Goal: Task Accomplishment & Management: Manage account settings

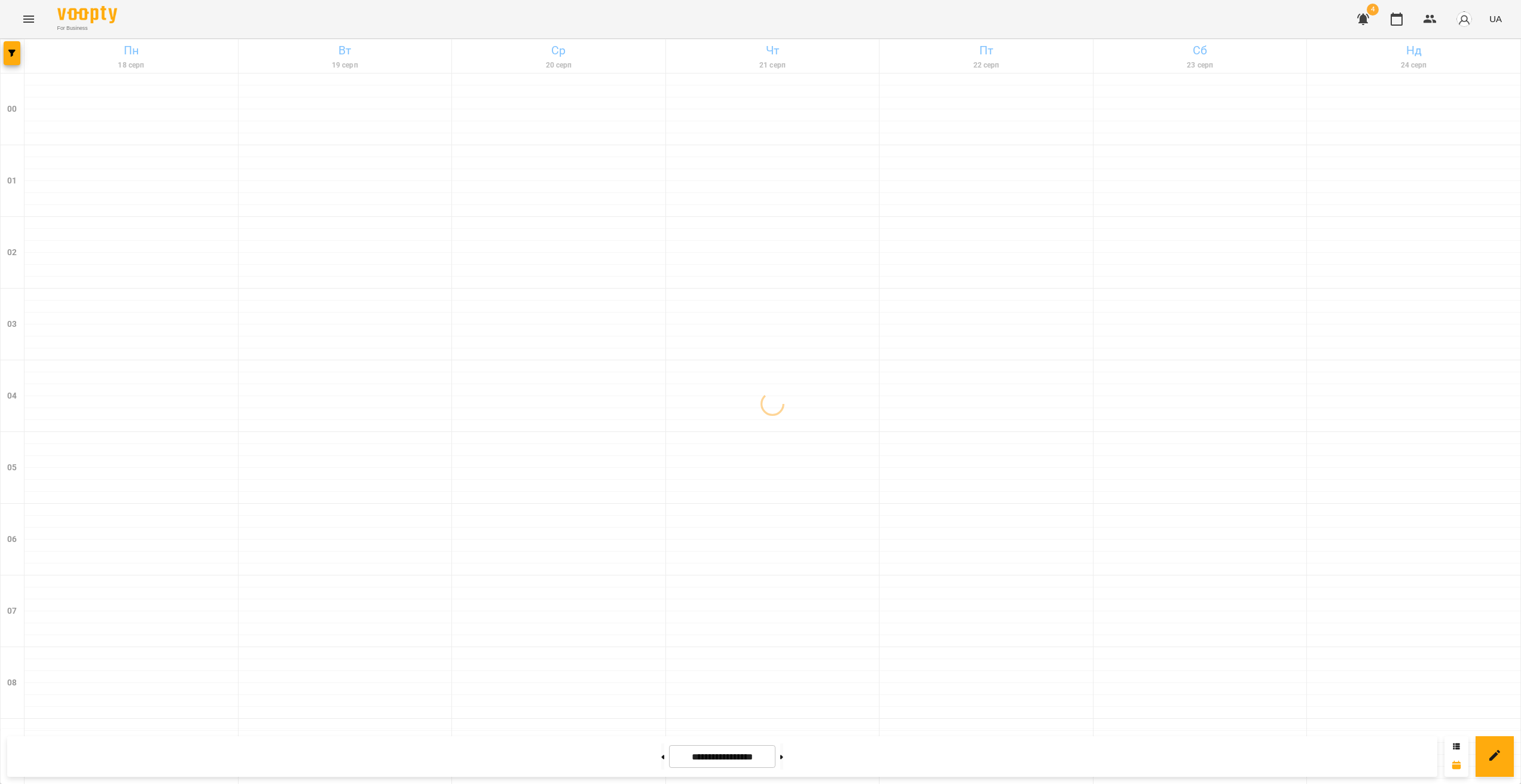
scroll to position [1064, 0]
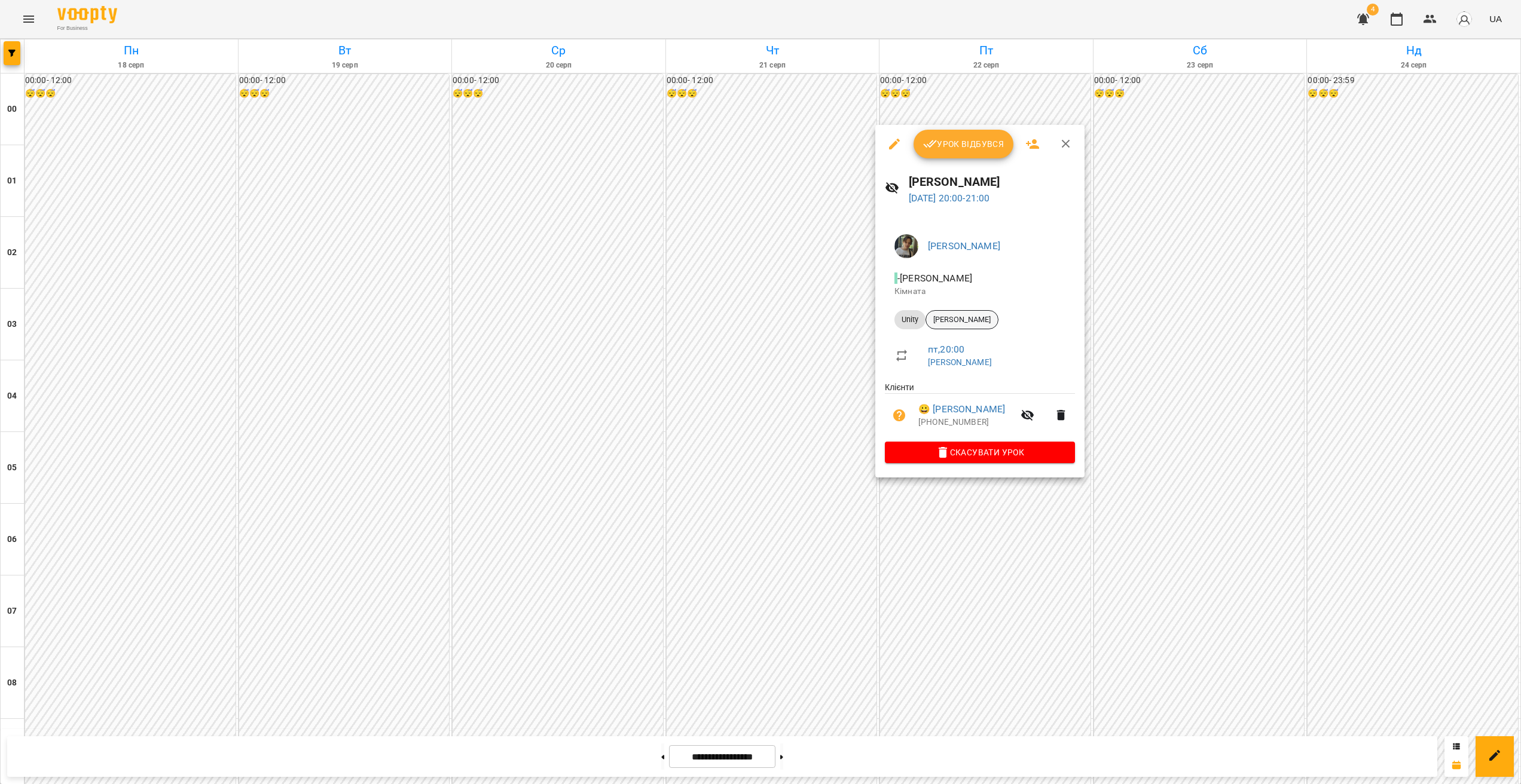
click at [948, 325] on span "[PERSON_NAME]" at bounding box center [962, 320] width 72 height 11
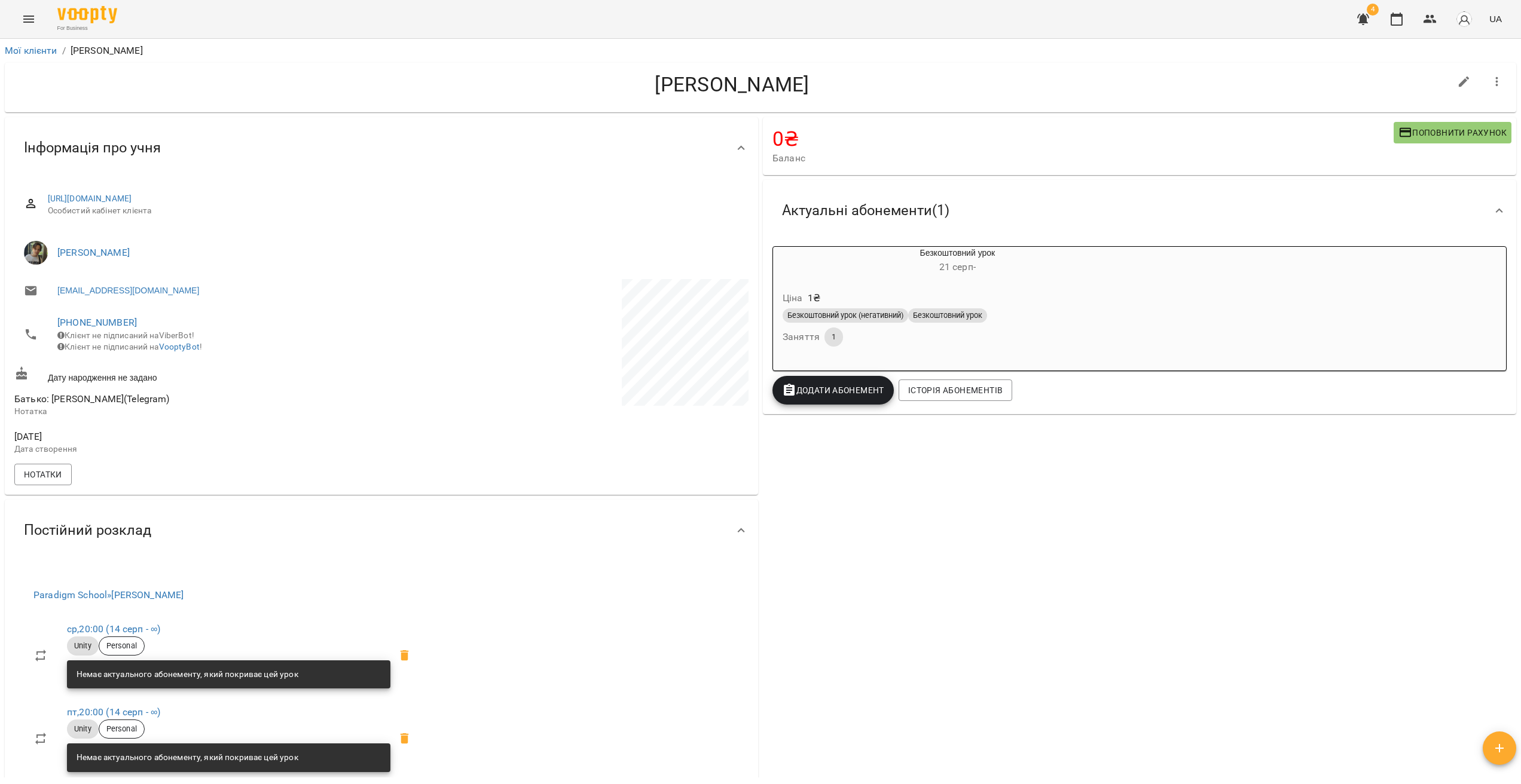
click at [1468, 84] on button "button" at bounding box center [1464, 81] width 29 height 29
select select "**"
click at [1491, 90] on button "button" at bounding box center [1497, 81] width 29 height 29
click at [1257, 115] on div at bounding box center [760, 392] width 1521 height 784
click at [1458, 81] on icon "button" at bounding box center [1464, 82] width 11 height 11
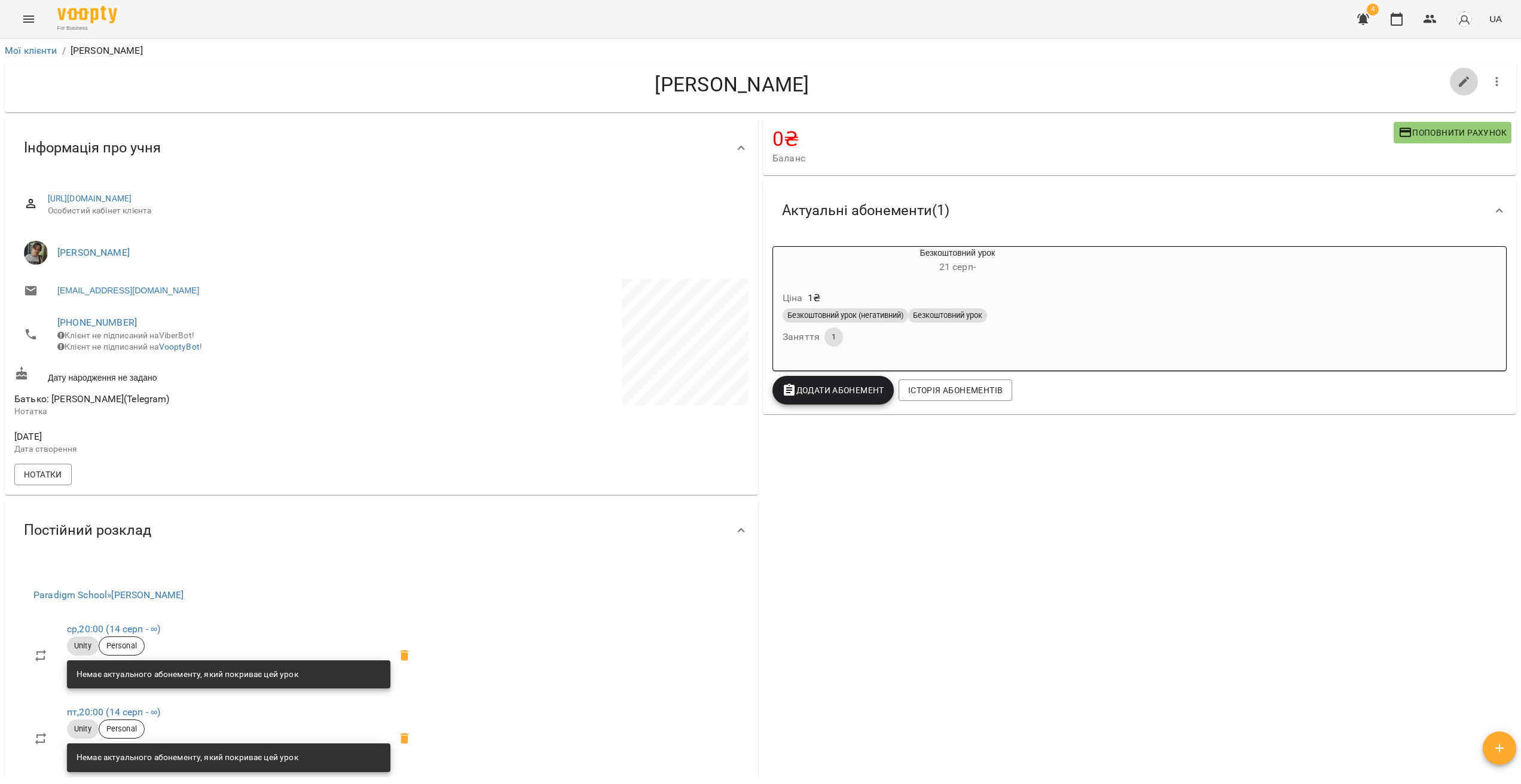
select select "**"
click at [734, 146] on icon at bounding box center [742, 148] width 15 height 15
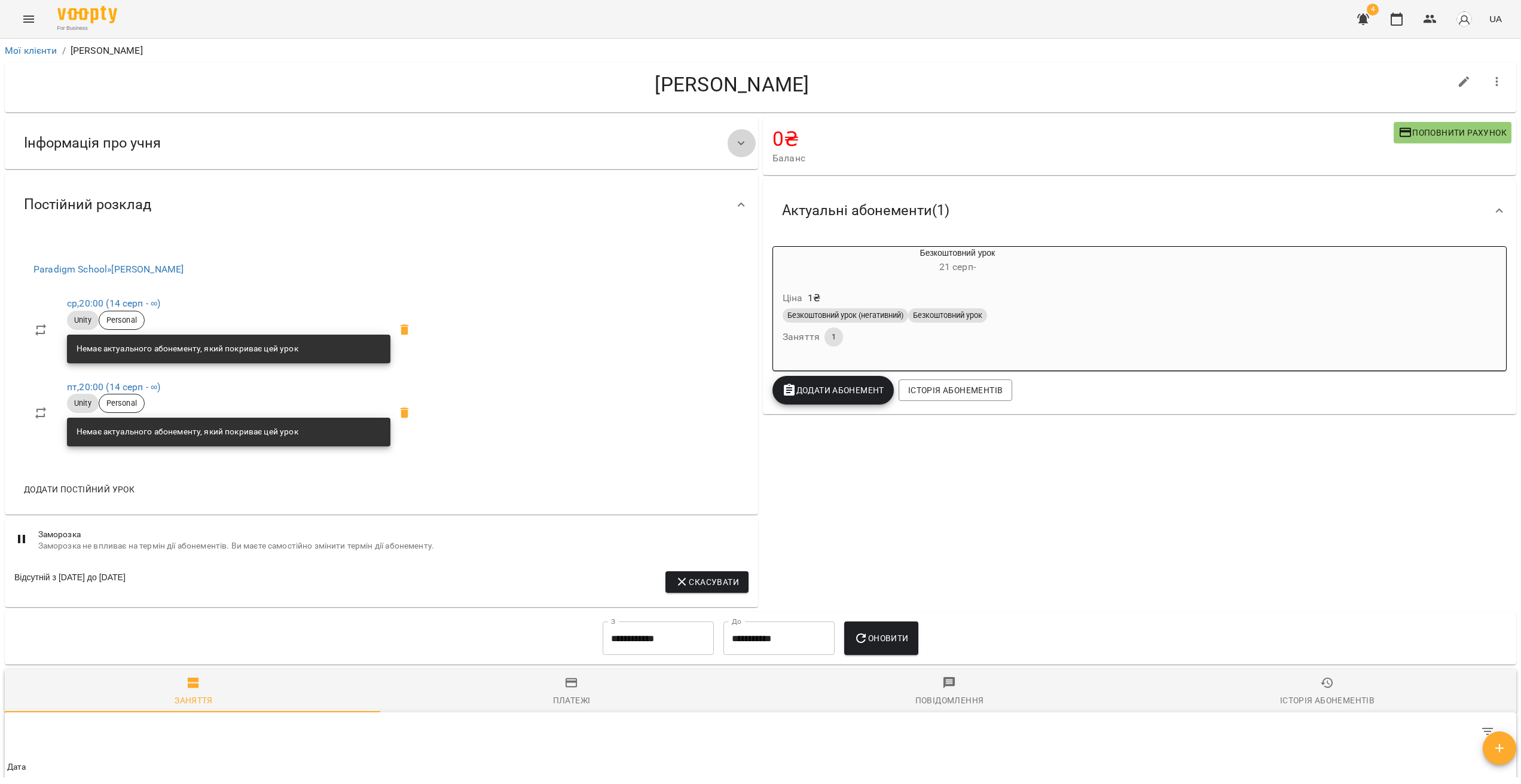
click at [734, 146] on icon at bounding box center [742, 143] width 15 height 15
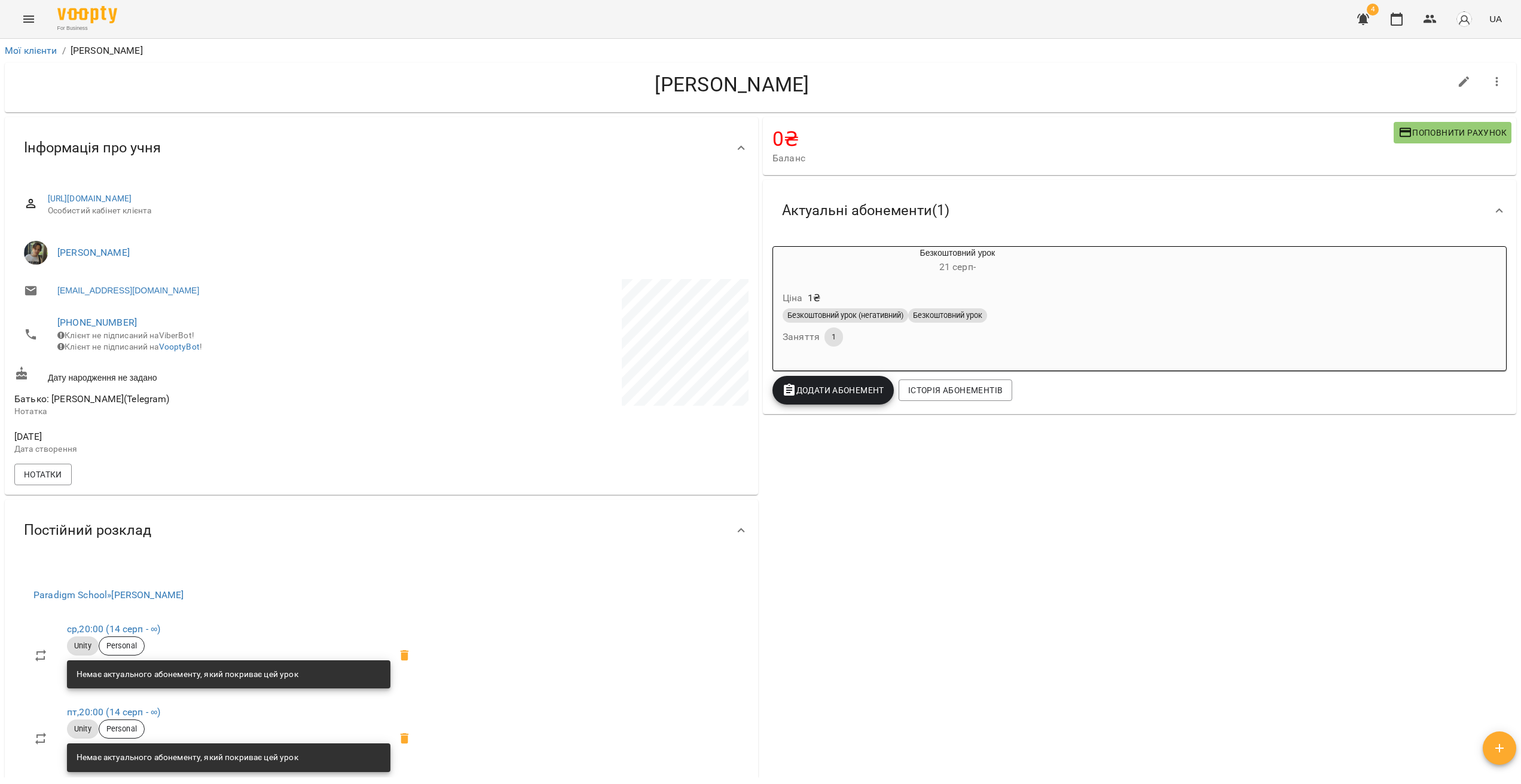
click at [1494, 91] on button "button" at bounding box center [1497, 81] width 29 height 29
click at [954, 155] on div at bounding box center [760, 392] width 1521 height 784
click at [1483, 81] on button "button" at bounding box center [1497, 81] width 29 height 29
click at [1246, 80] on div at bounding box center [760, 392] width 1521 height 784
click at [1457, 86] on icon "button" at bounding box center [1464, 82] width 15 height 15
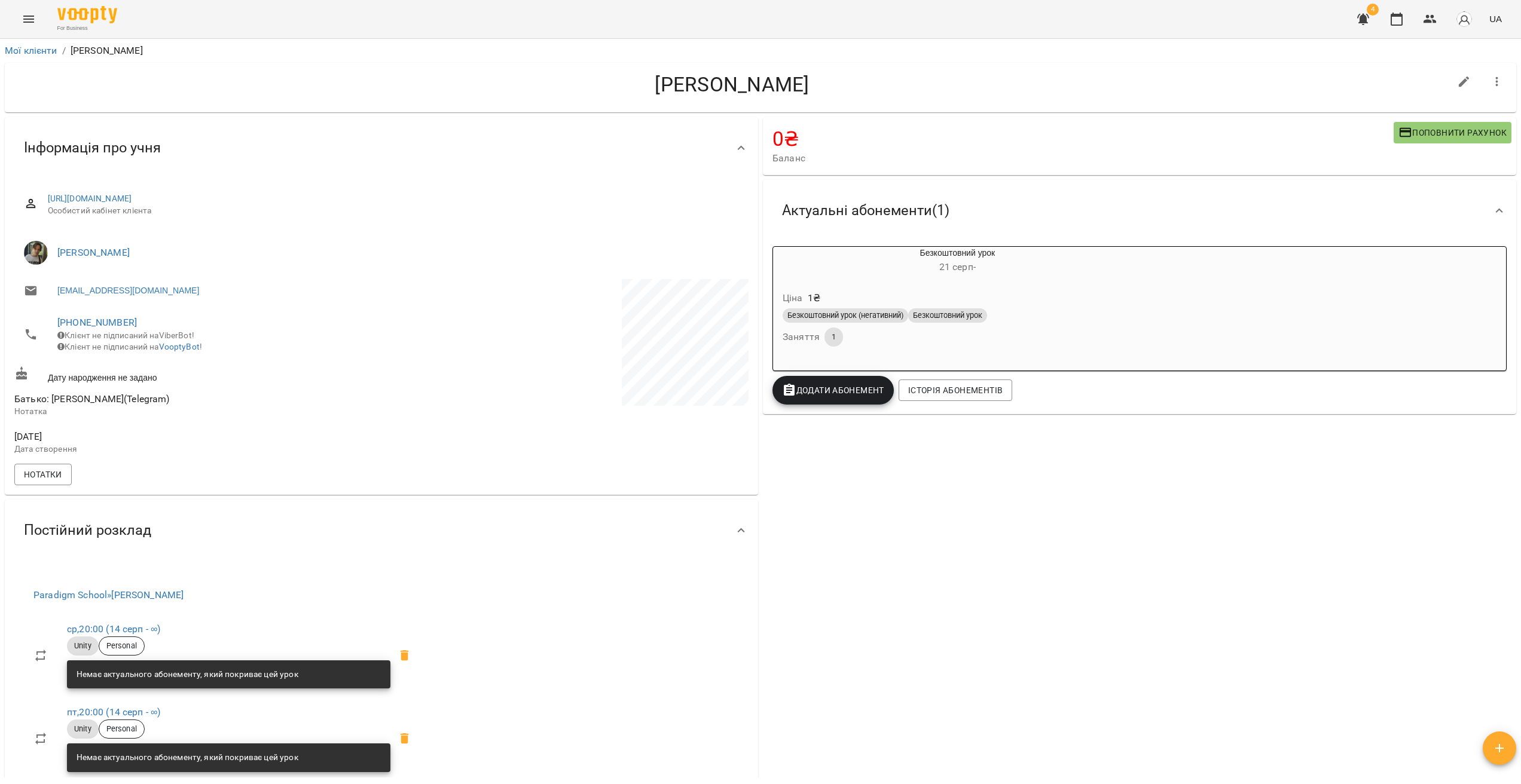
select select "**"
click at [923, 273] on h6 "[DATE] -" at bounding box center [957, 267] width 369 height 17
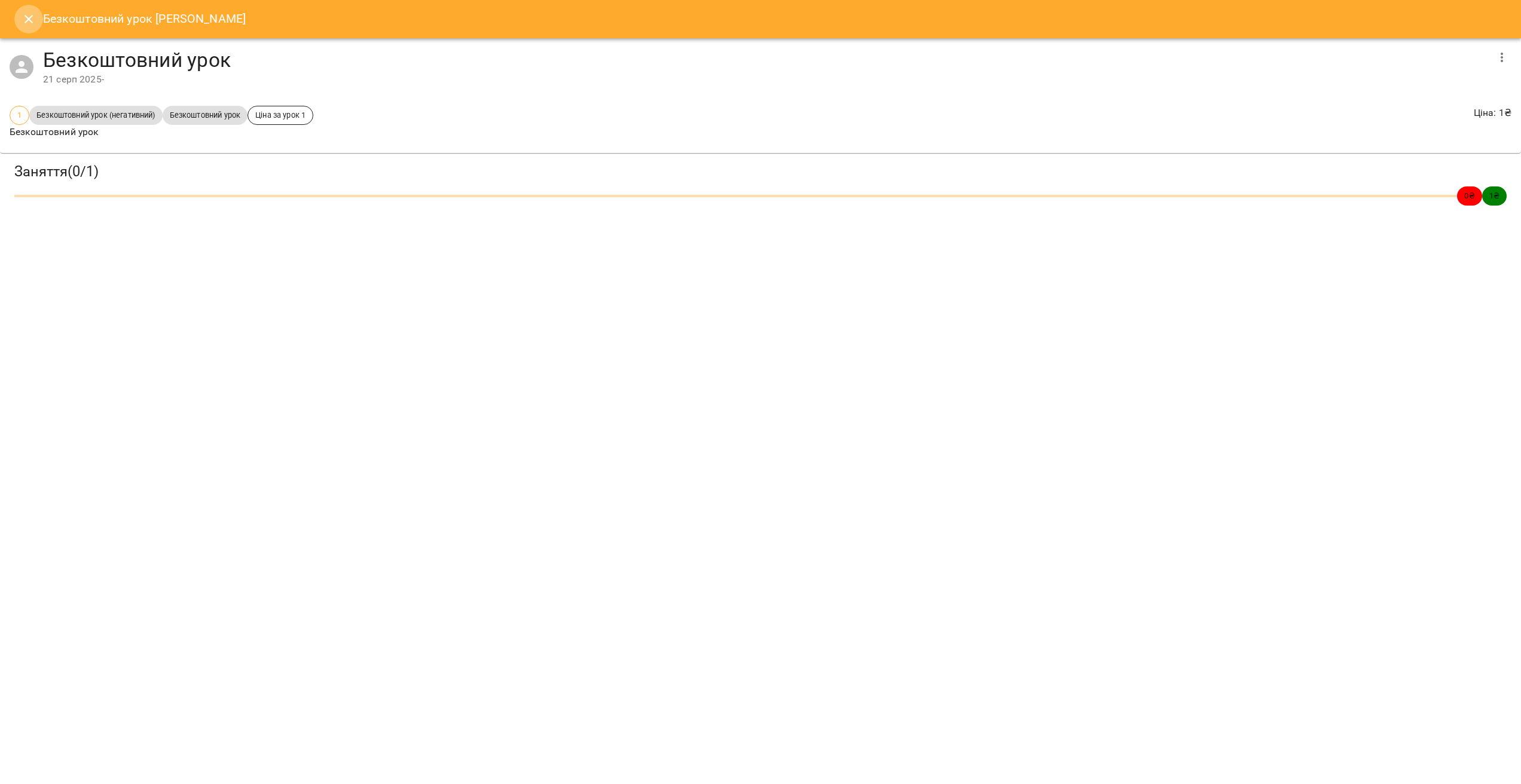
drag, startPoint x: 27, startPoint y: 21, endPoint x: 29, endPoint y: 27, distance: 6.3
click at [27, 21] on icon "Close" at bounding box center [29, 19] width 15 height 15
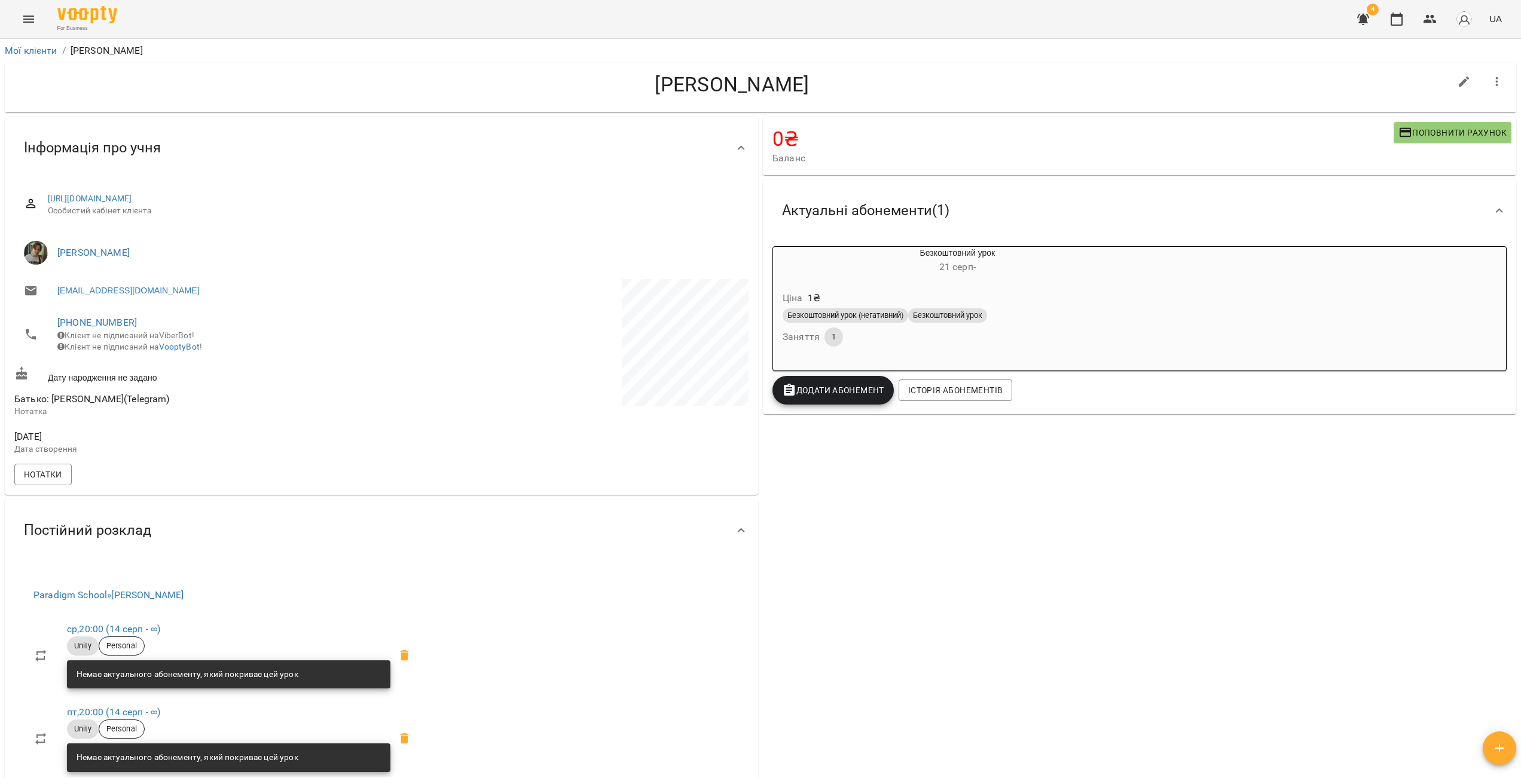
click at [1498, 89] on button "button" at bounding box center [1497, 81] width 29 height 29
click at [1210, 153] on div at bounding box center [760, 392] width 1521 height 784
click at [27, 22] on icon "Menu" at bounding box center [29, 19] width 15 height 15
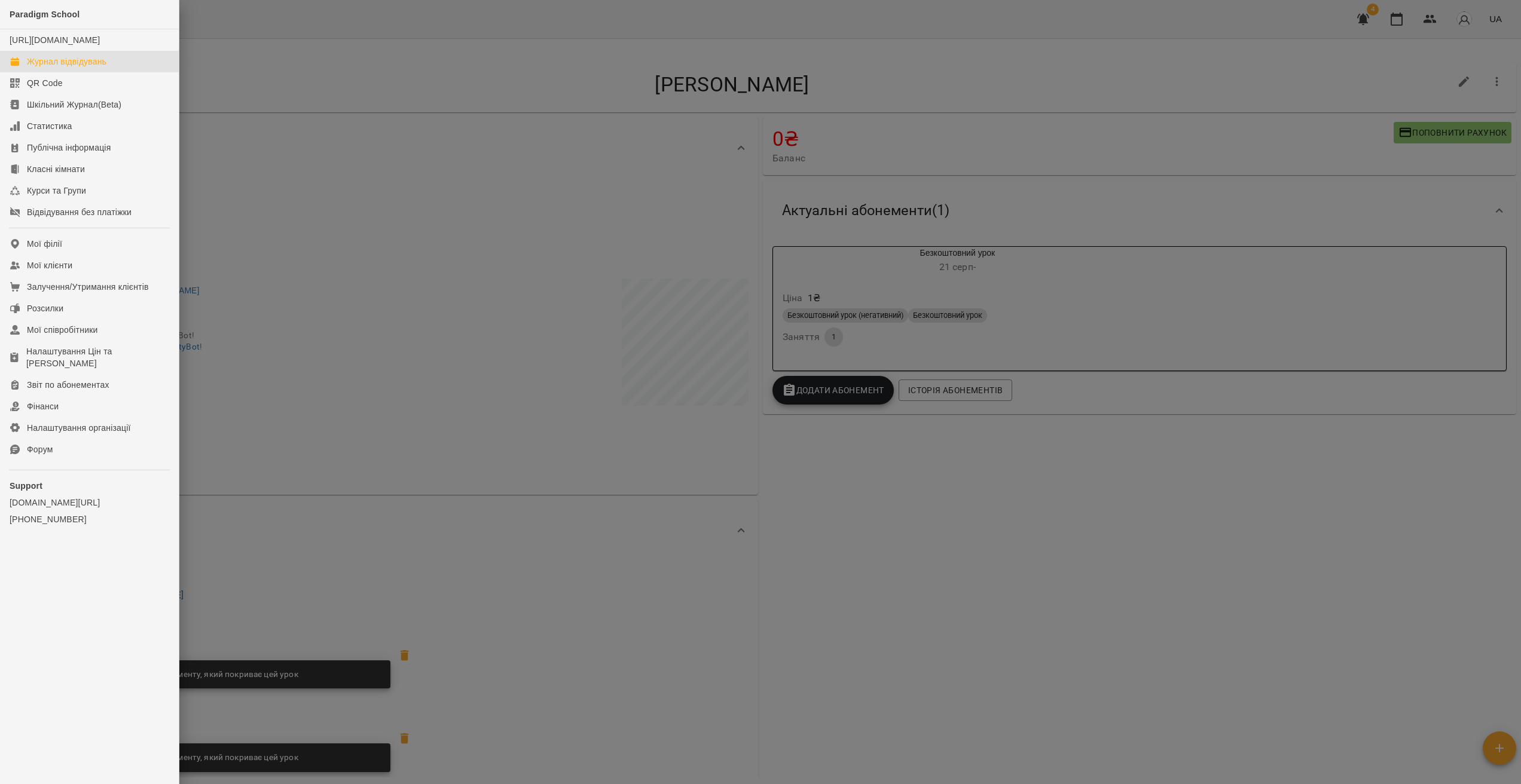
click at [81, 67] on div "Журнал відвідувань" at bounding box center [66, 61] width 80 height 12
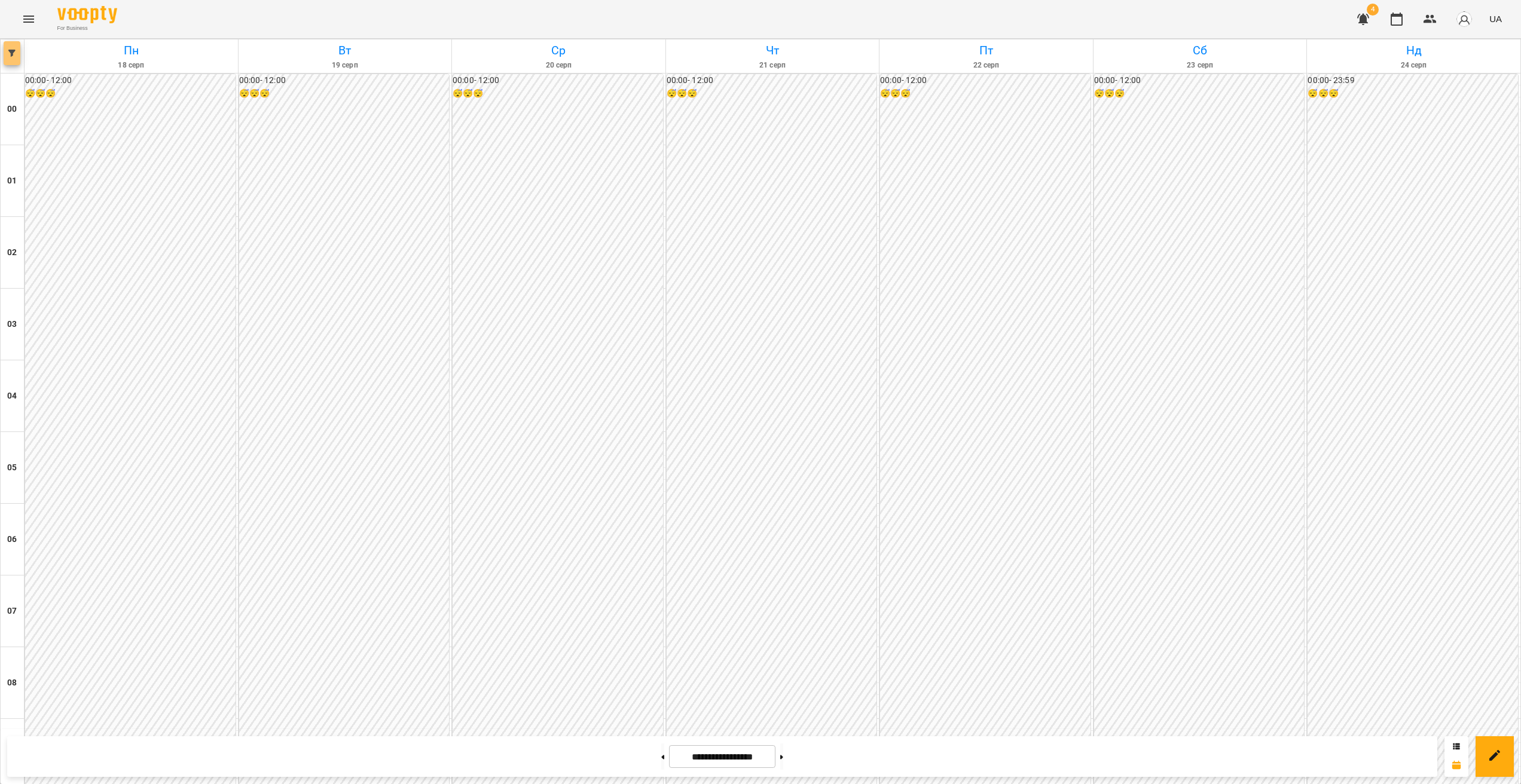
click at [9, 58] on button "button" at bounding box center [12, 53] width 17 height 24
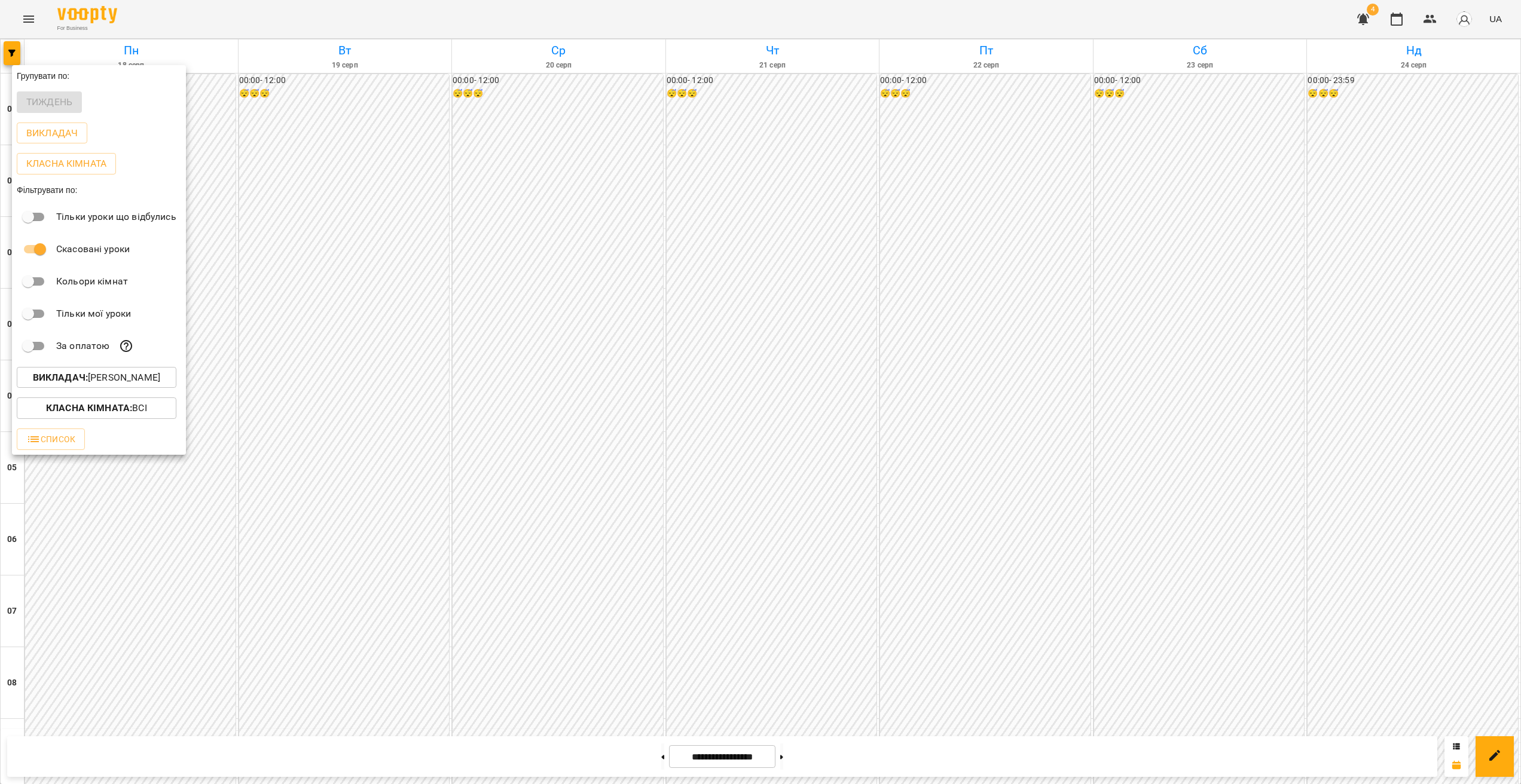
click at [89, 380] on p "Викладач : [PERSON_NAME]" at bounding box center [96, 378] width 127 height 15
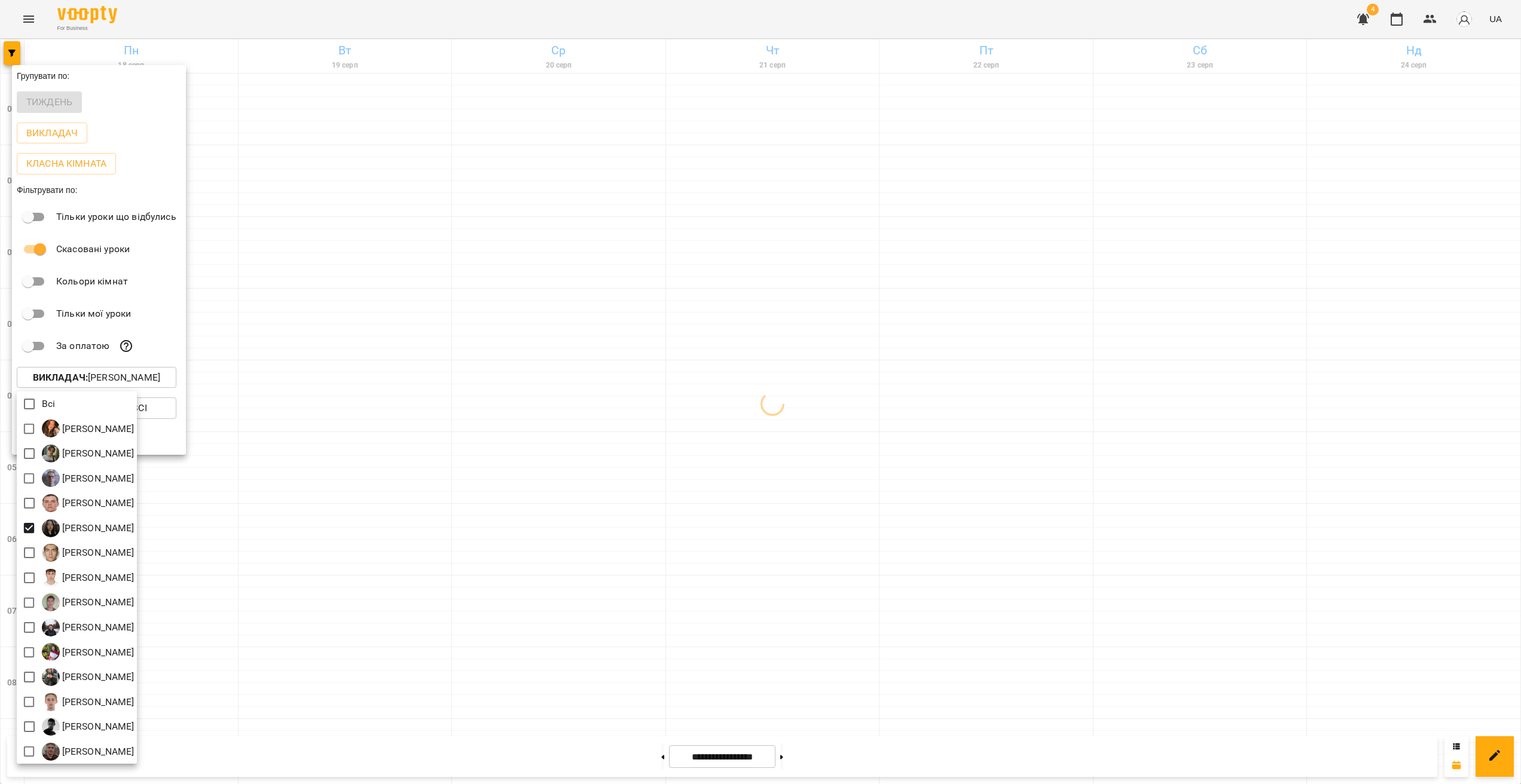
click at [614, 460] on div at bounding box center [760, 392] width 1521 height 784
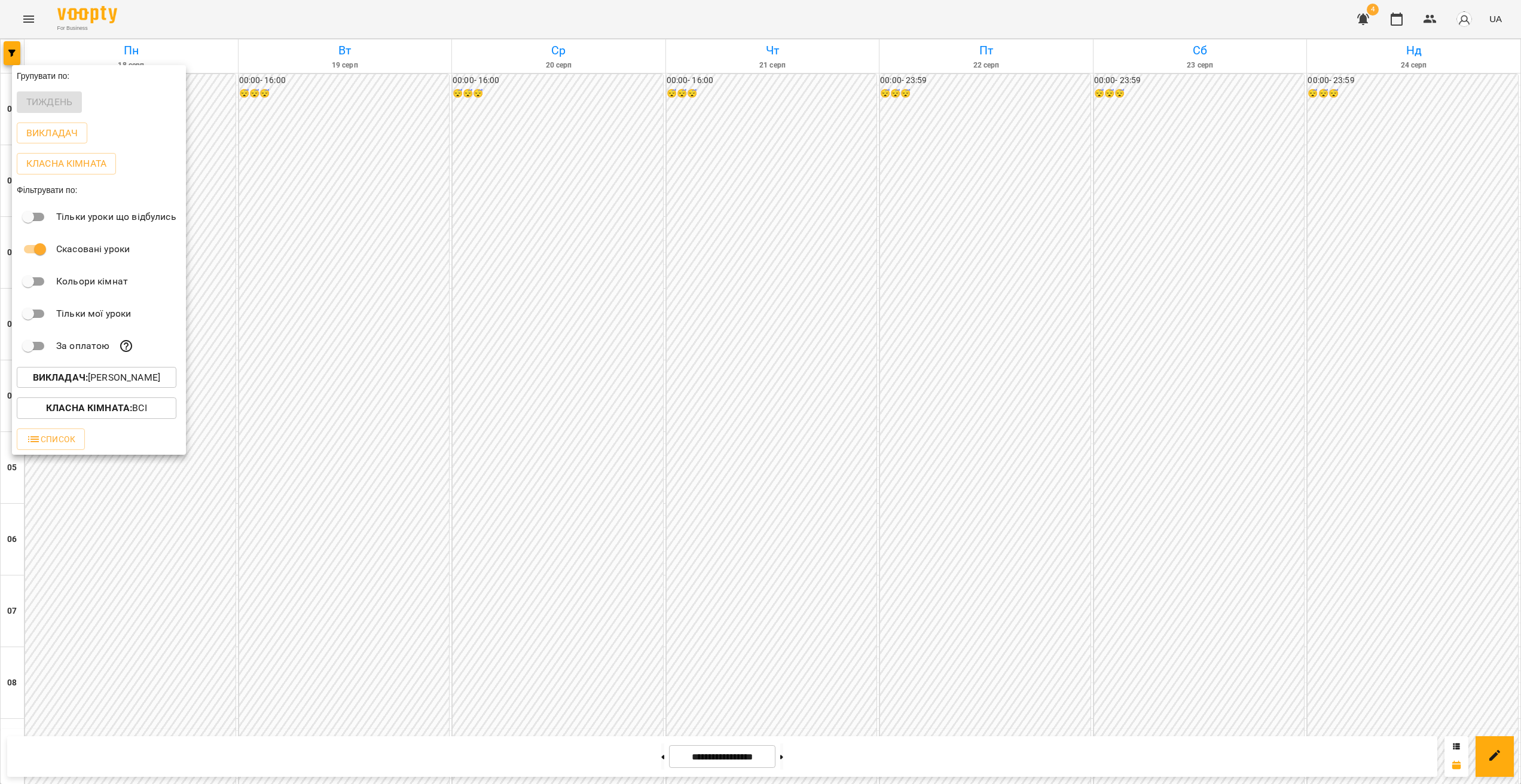
click at [914, 432] on div at bounding box center [760, 392] width 1521 height 784
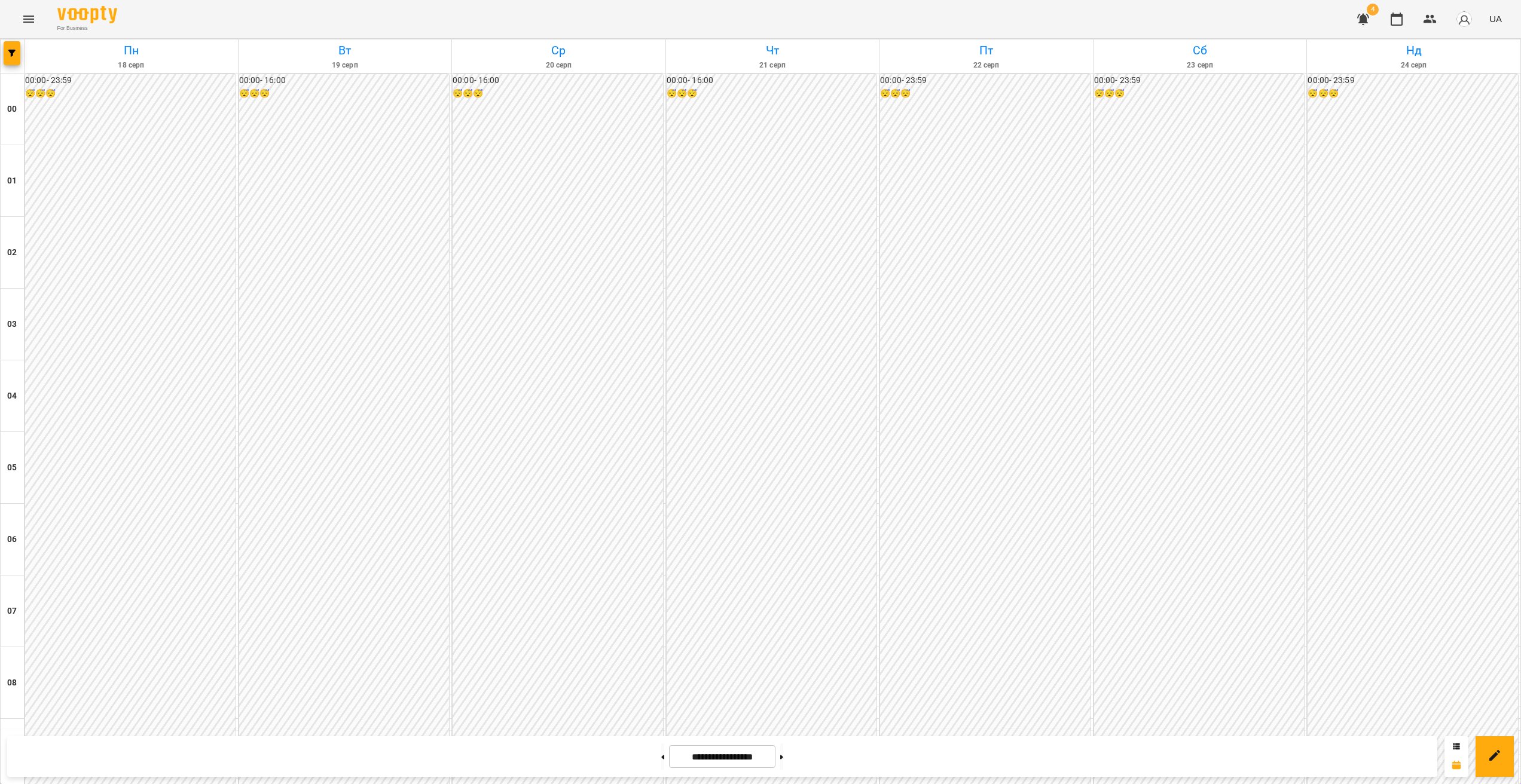
scroll to position [1064, 0]
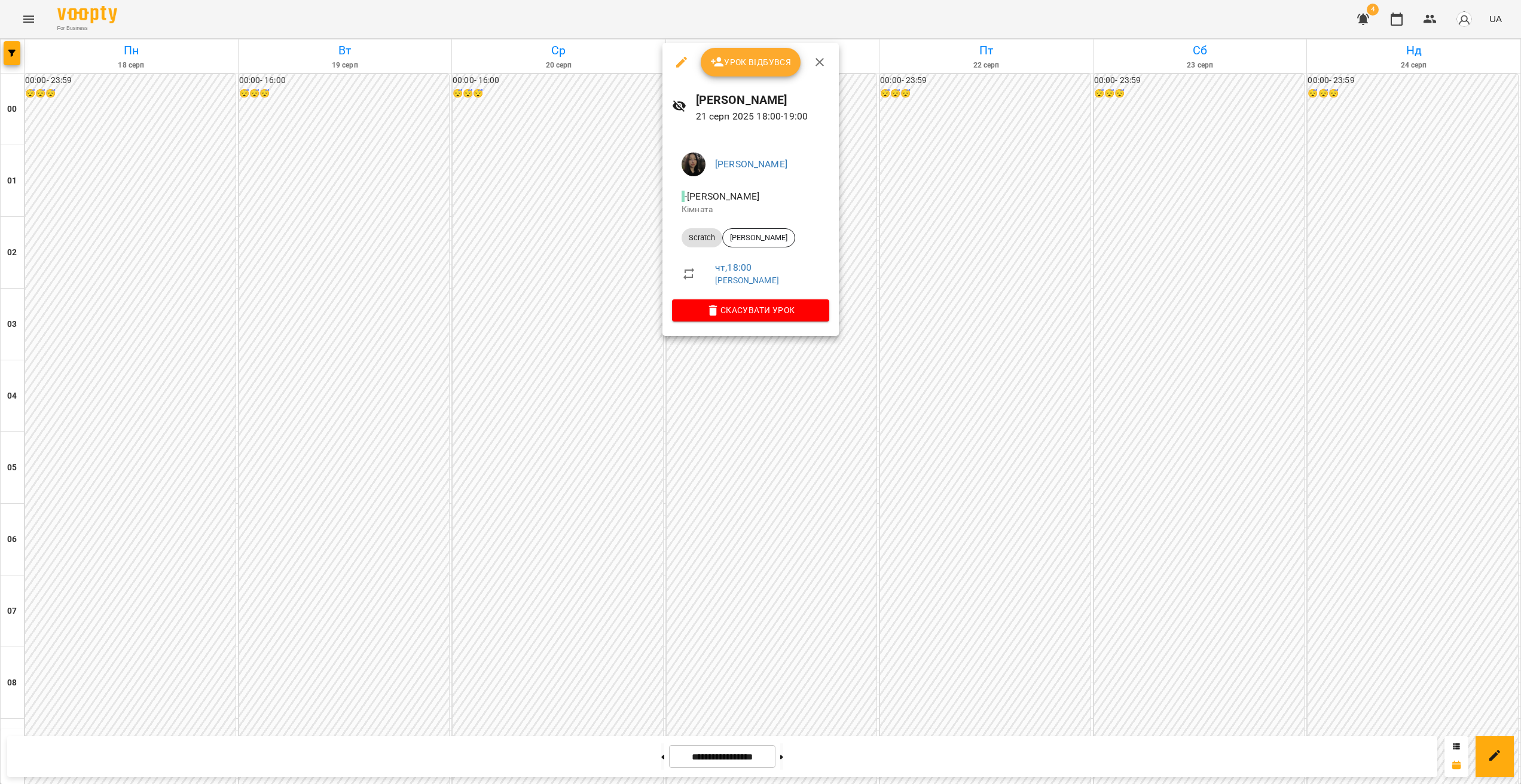
click at [681, 60] on icon "button" at bounding box center [681, 62] width 11 height 11
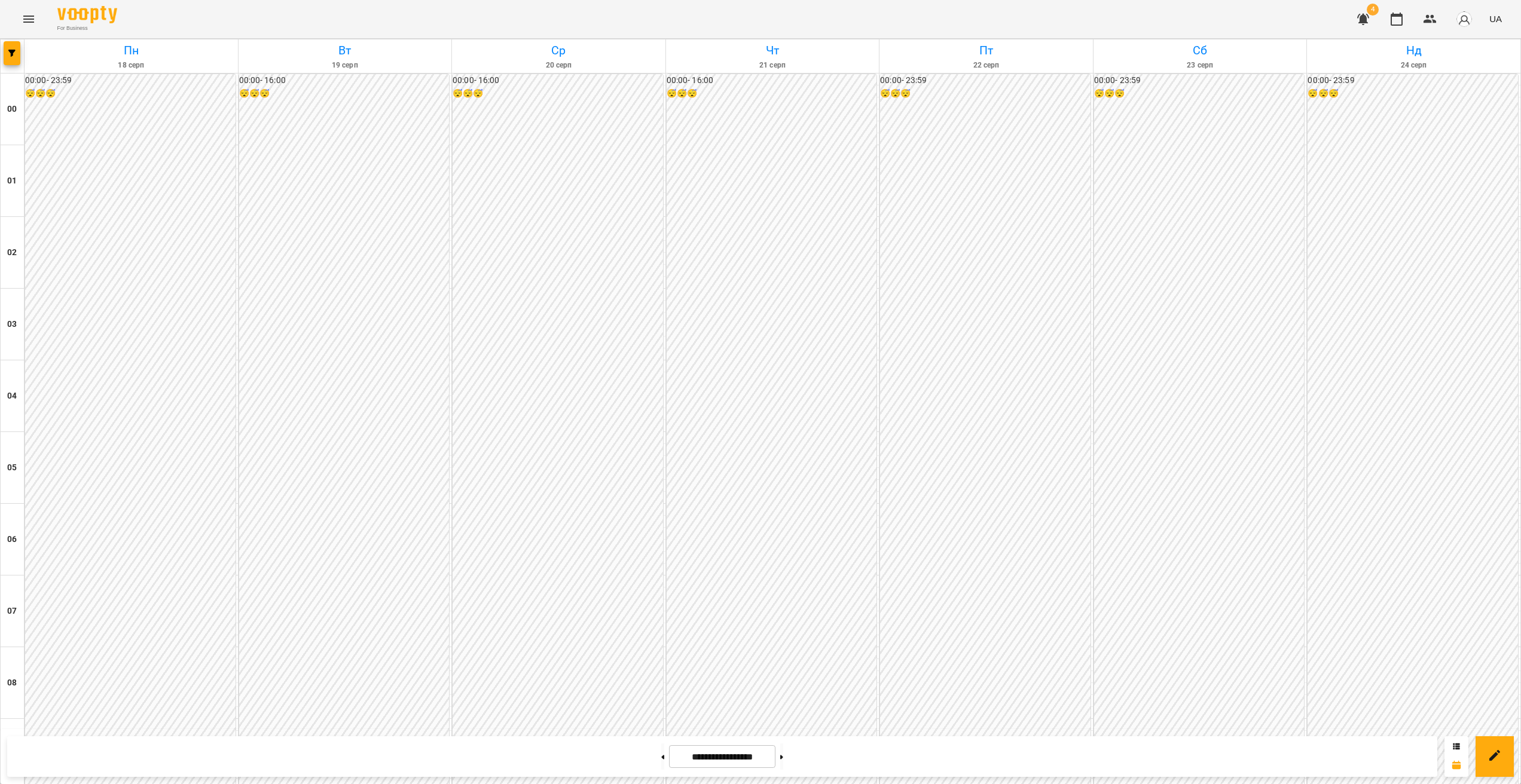
scroll to position [1064, 0]
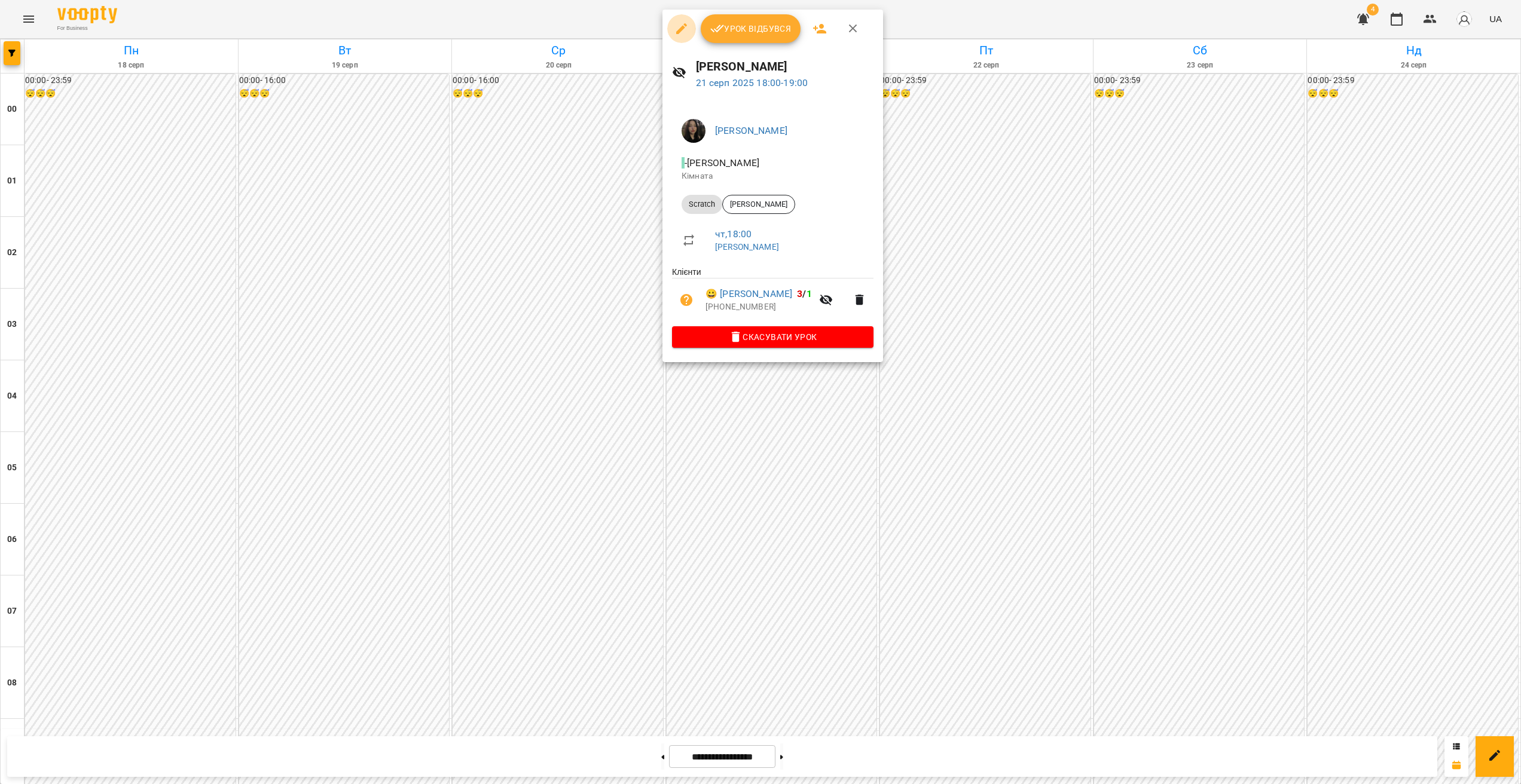
click at [676, 27] on icon "button" at bounding box center [681, 29] width 15 height 15
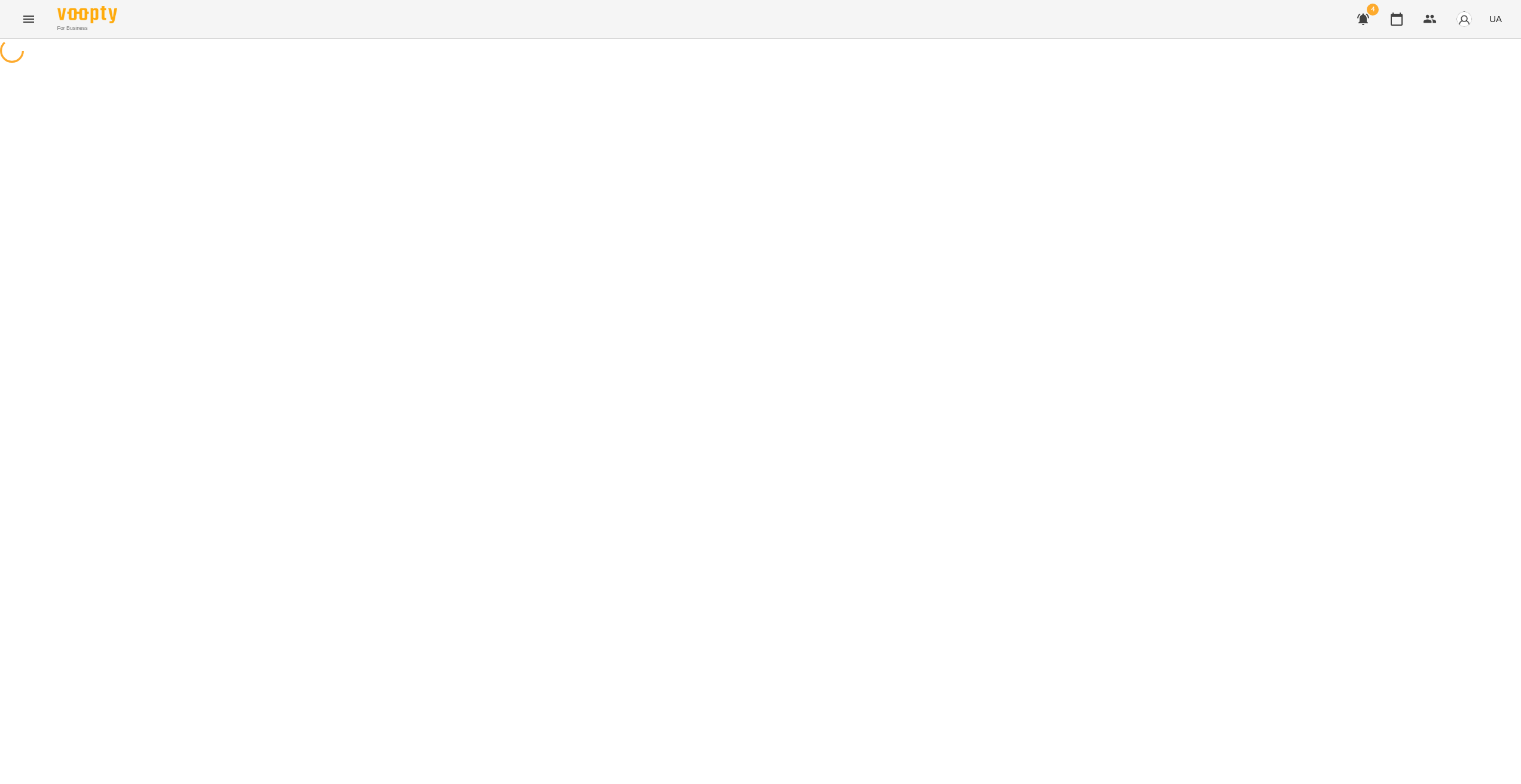
select select "*******"
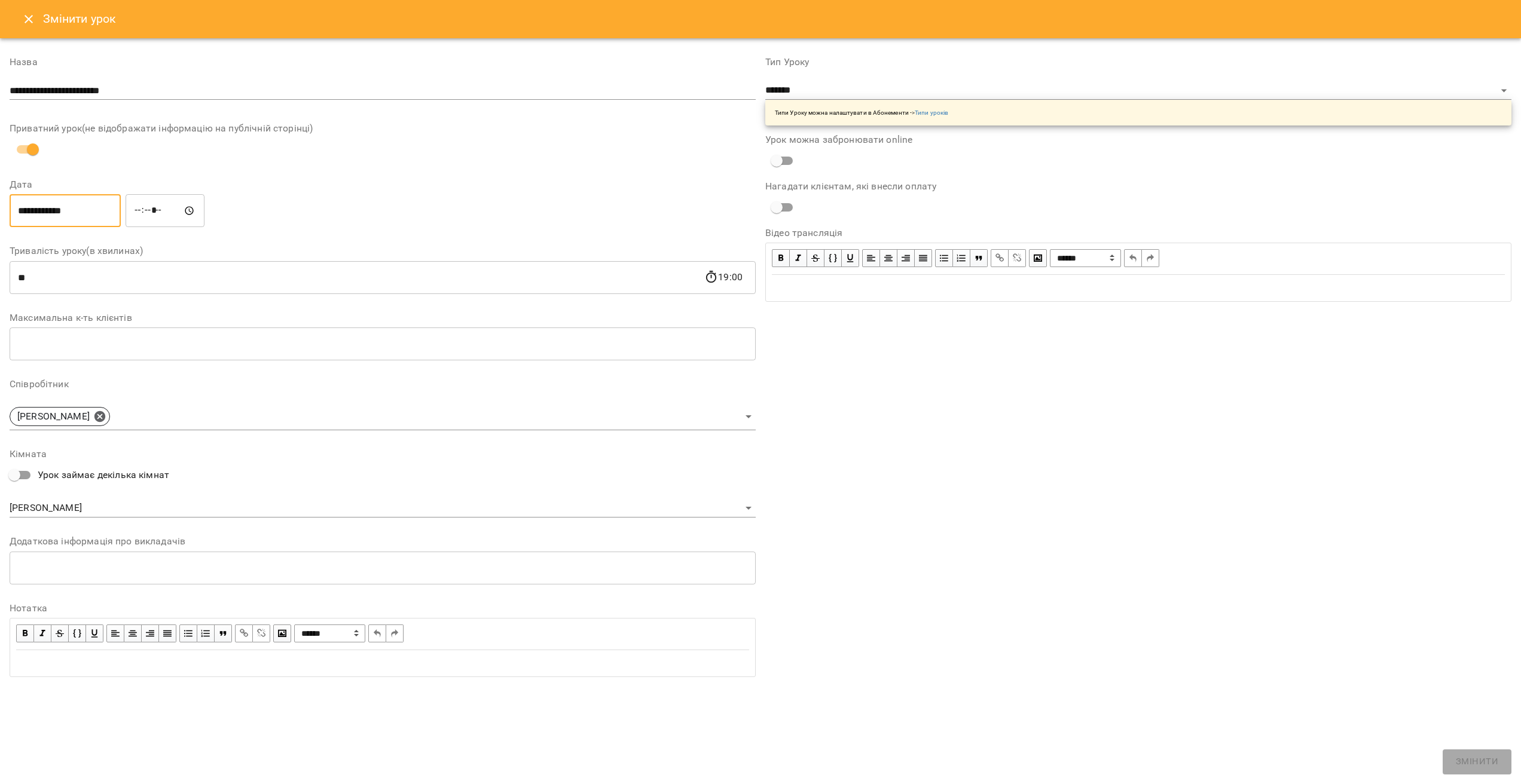
click at [55, 209] on input "**********" at bounding box center [65, 211] width 111 height 33
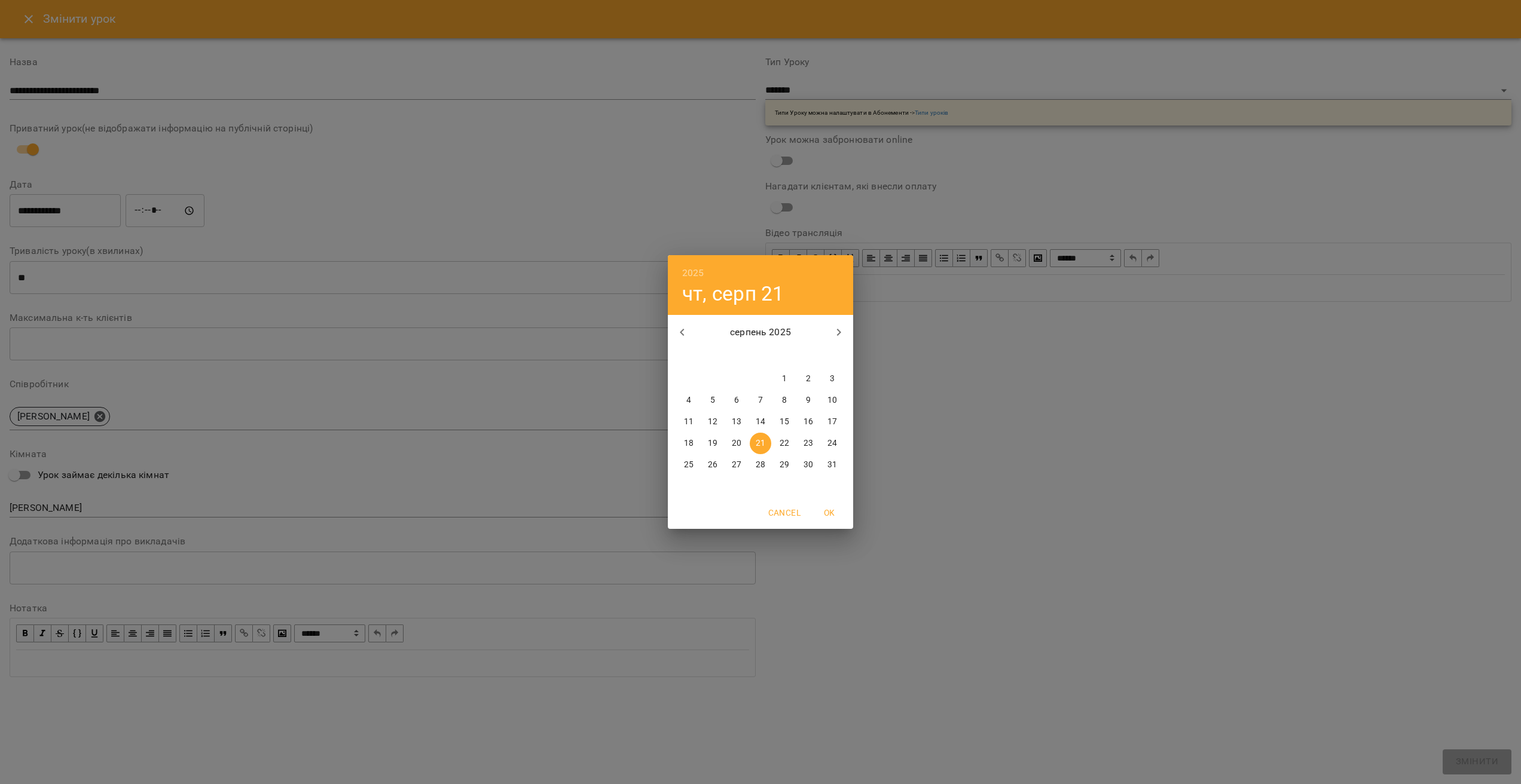
click at [836, 444] on p "24" at bounding box center [832, 444] width 10 height 12
type input "**********"
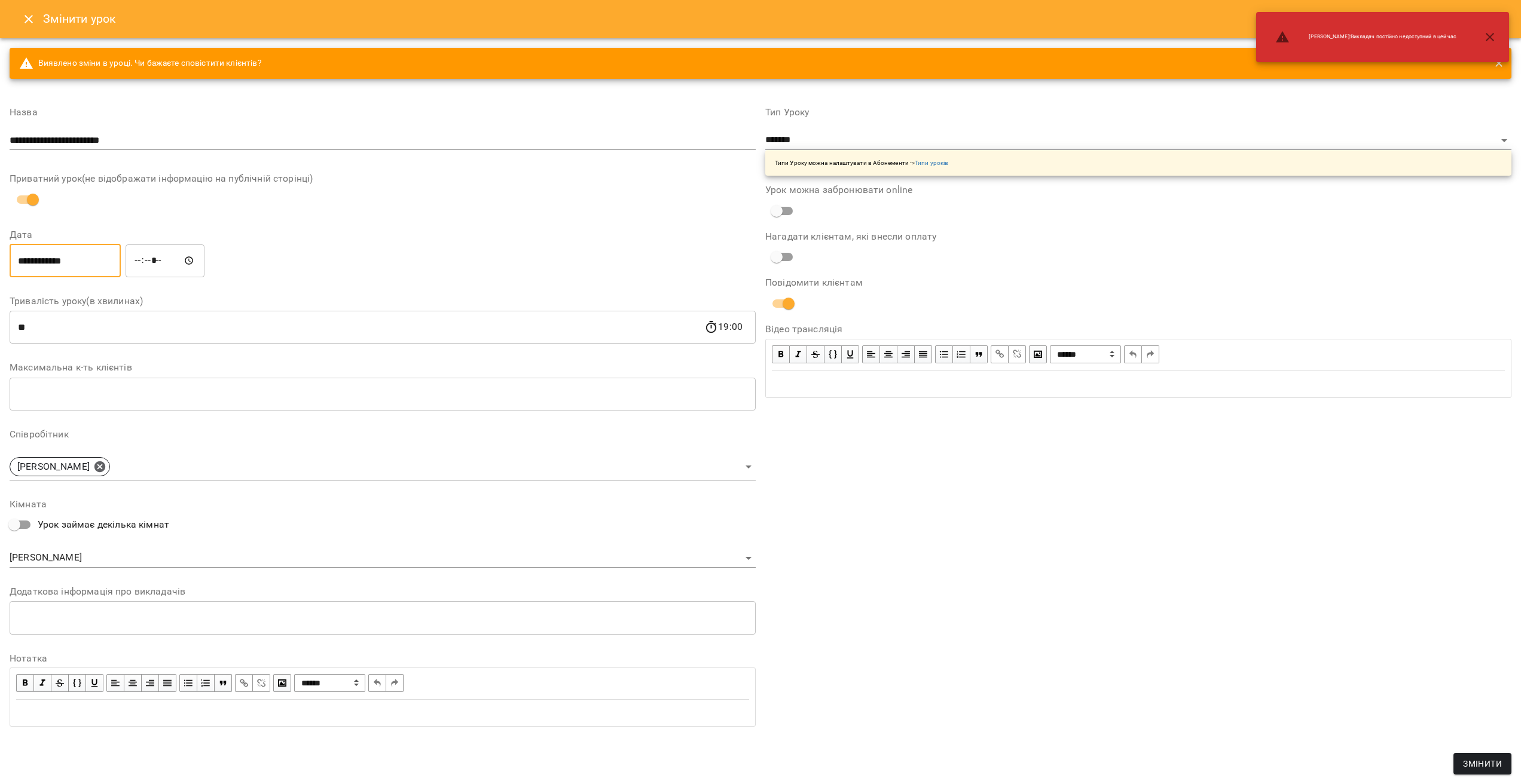
click at [143, 262] on input "*****" at bounding box center [165, 260] width 79 height 33
type input "*****"
click at [1188, 547] on div "**********" at bounding box center [1138, 417] width 756 height 648
click at [1478, 761] on span "Змінити" at bounding box center [1482, 764] width 39 height 15
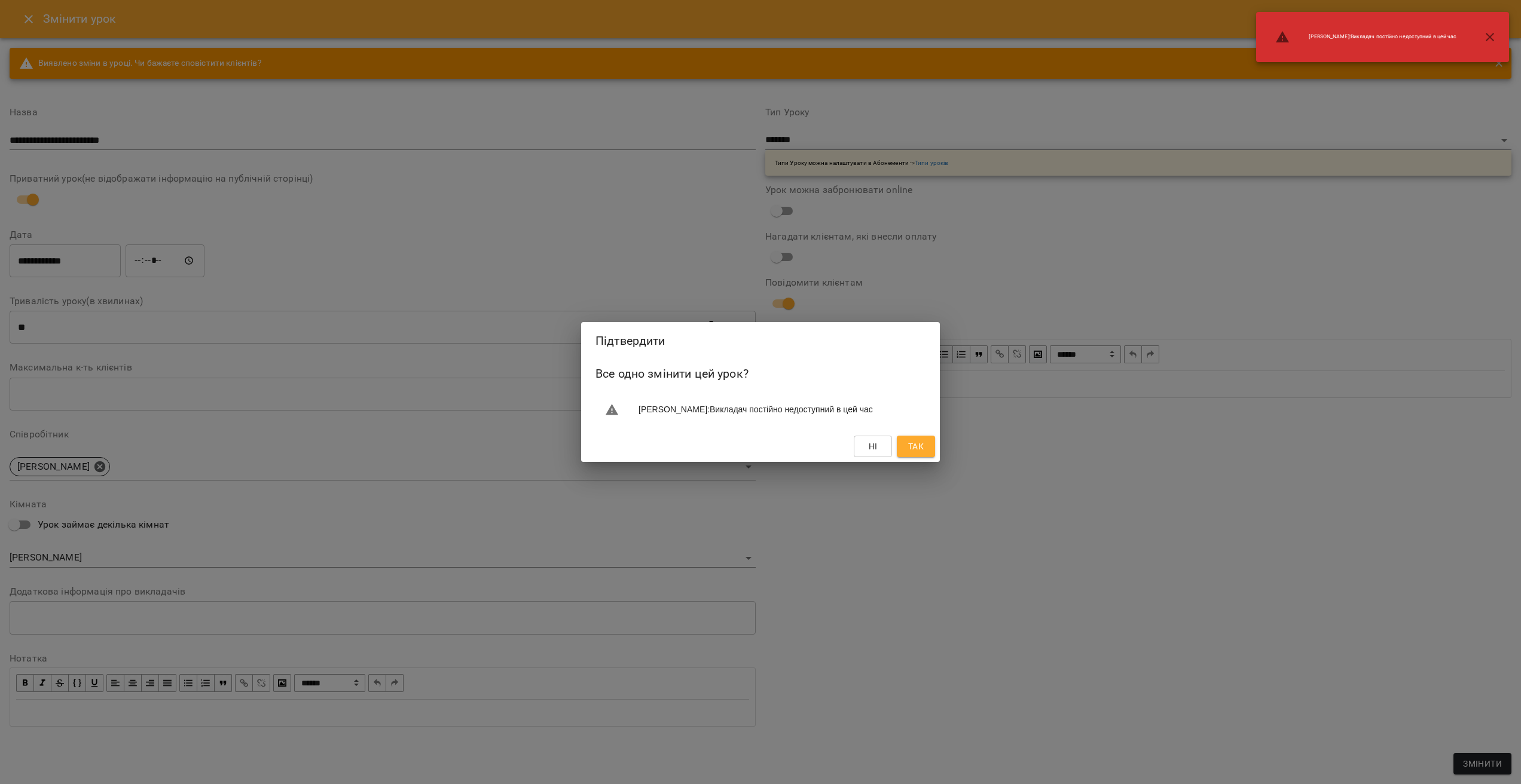
click at [918, 453] on span "Так" at bounding box center [916, 447] width 16 height 15
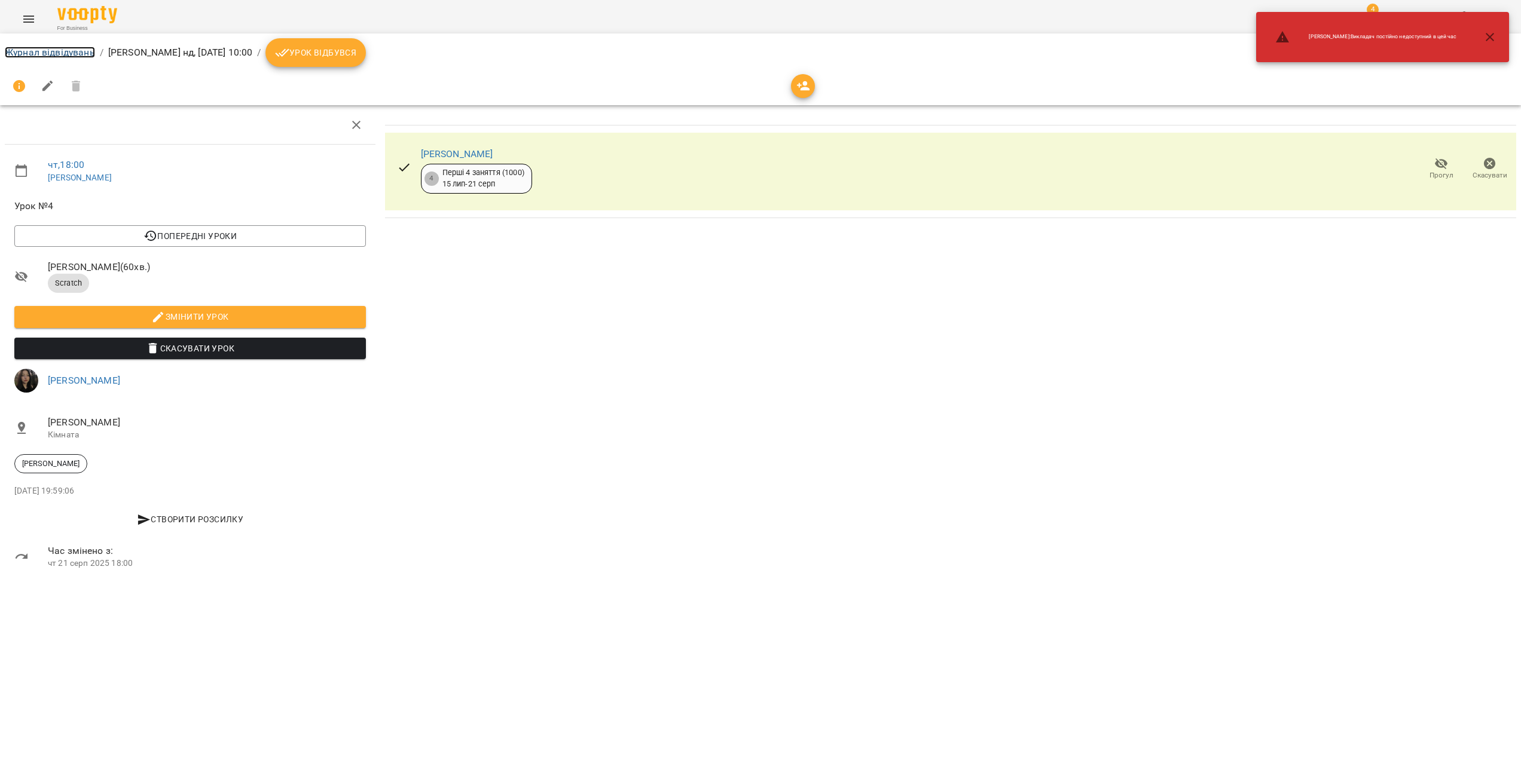
click at [45, 57] on link "Журнал відвідувань" at bounding box center [50, 52] width 90 height 12
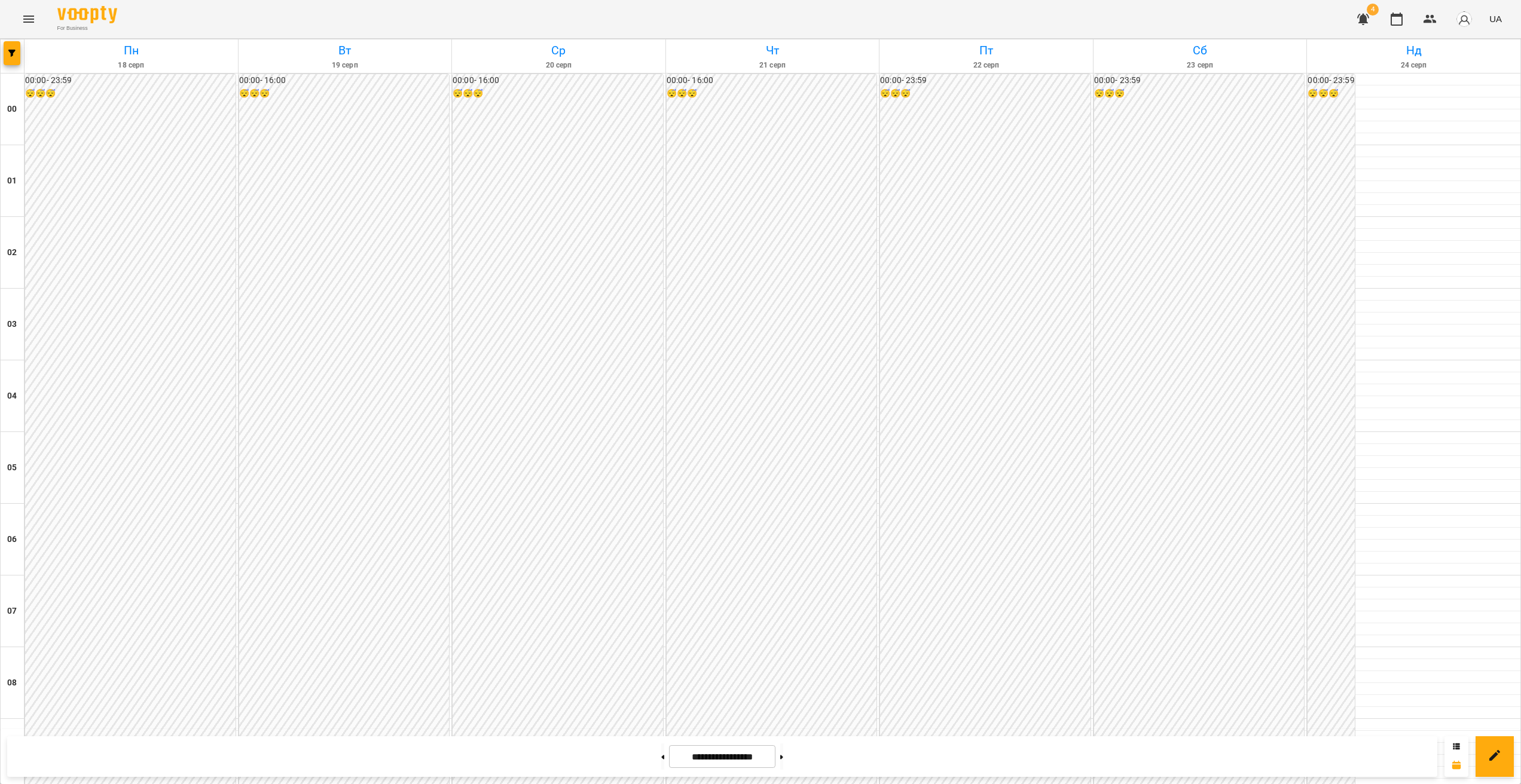
scroll to position [1064, 0]
click at [21, 52] on div at bounding box center [12, 56] width 24 height 33
click at [14, 55] on icon "button" at bounding box center [12, 53] width 7 height 7
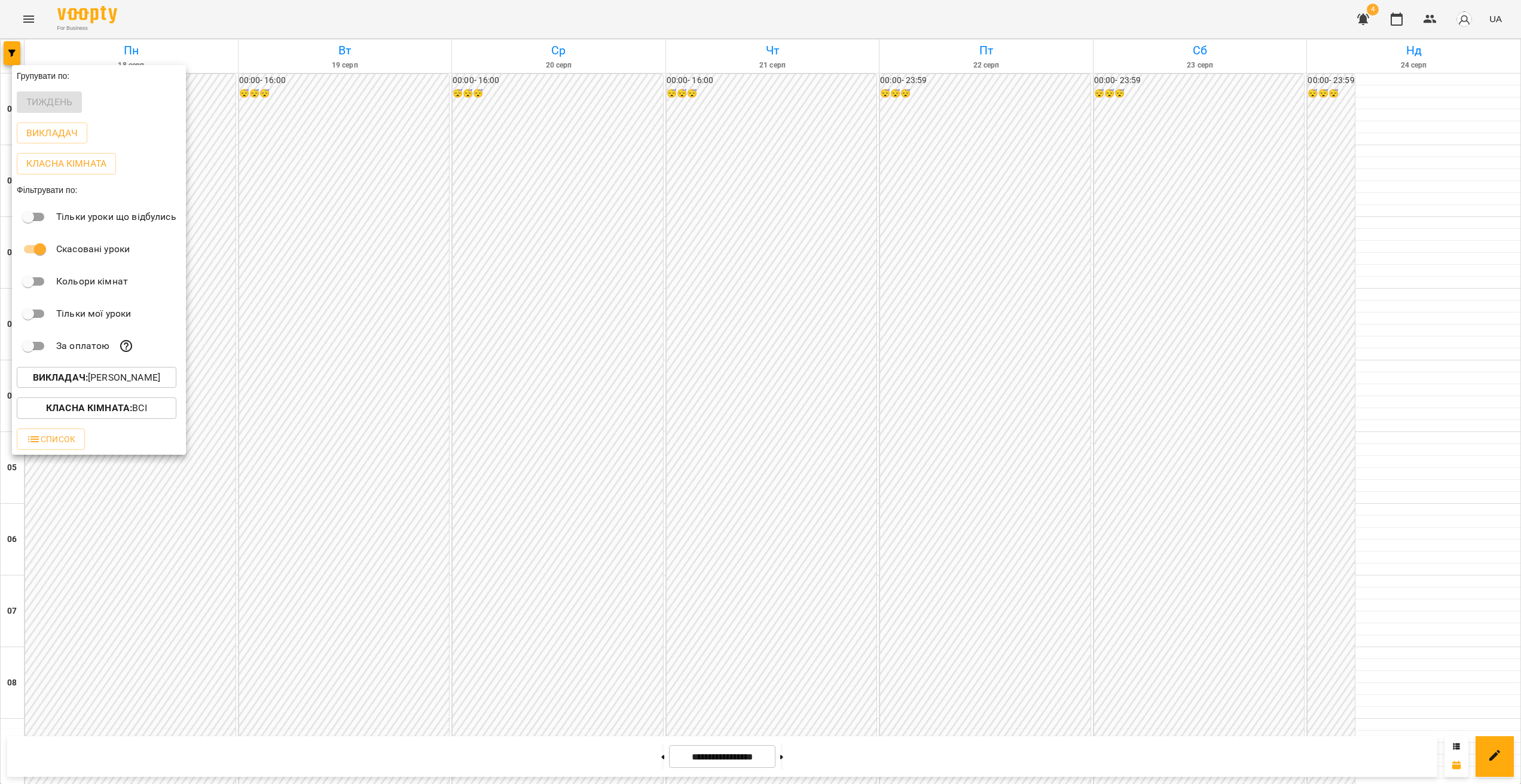
click at [108, 378] on p "Викладач : [PERSON_NAME]" at bounding box center [96, 378] width 127 height 15
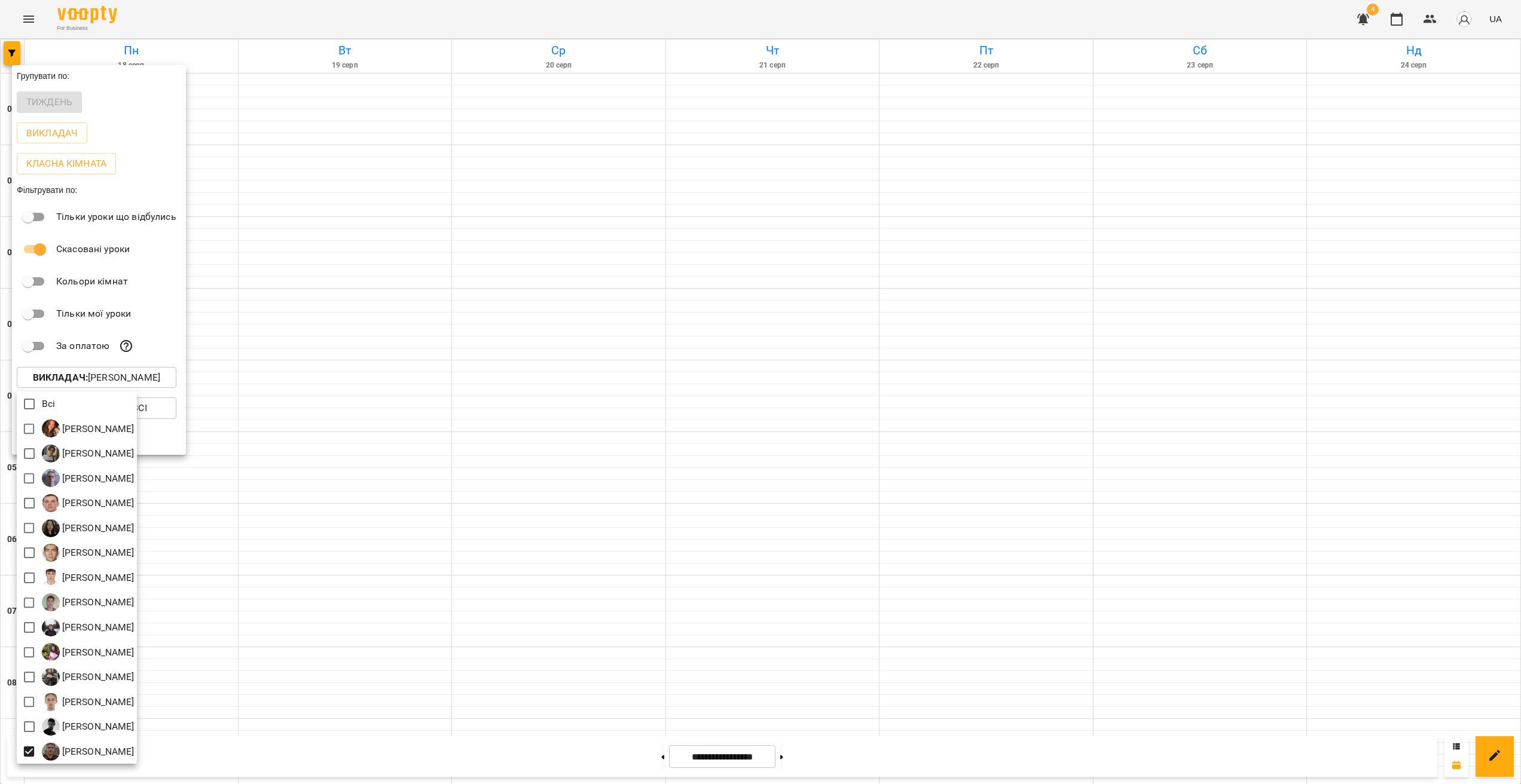
click at [660, 542] on div at bounding box center [760, 392] width 1521 height 784
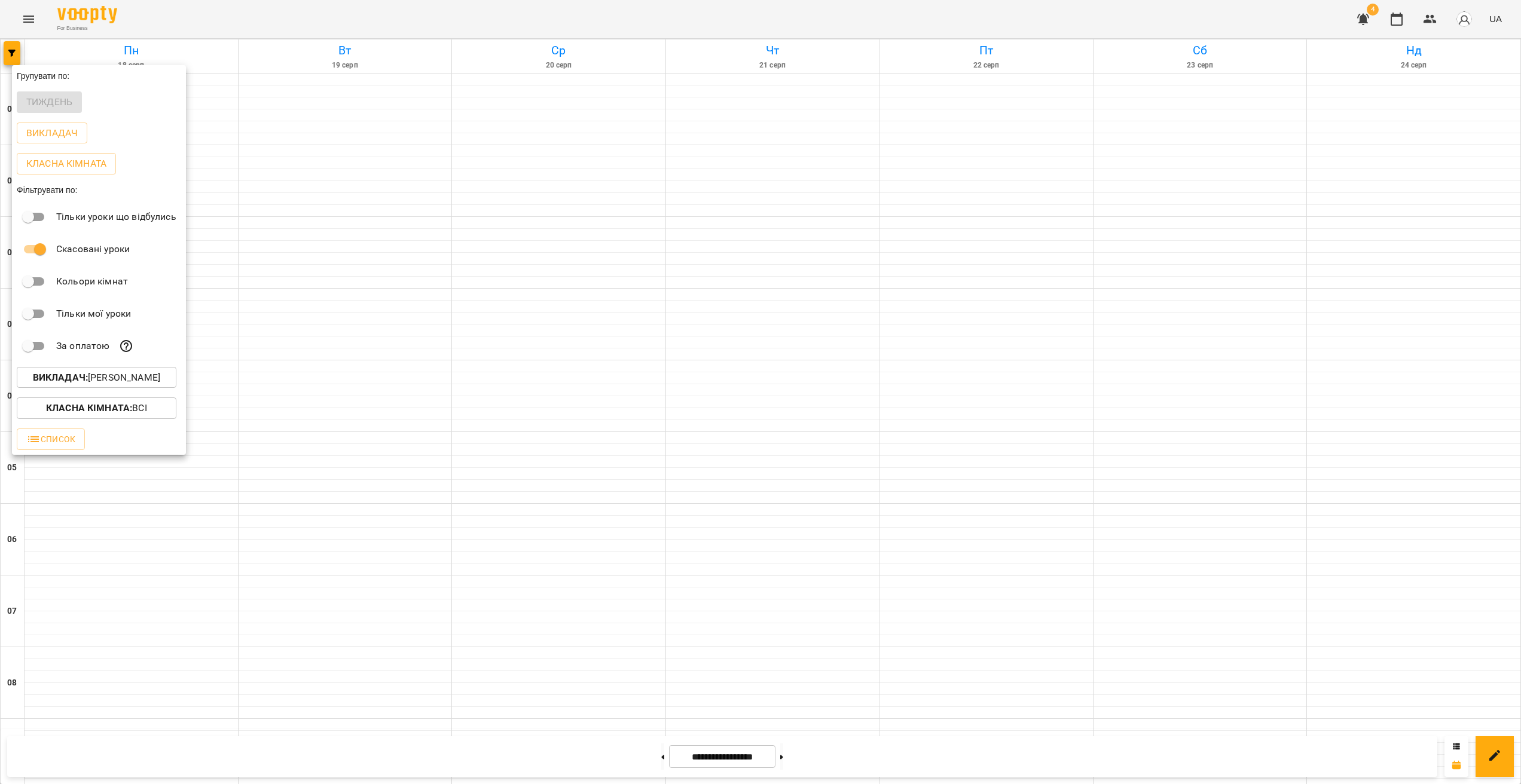
click at [725, 481] on div at bounding box center [760, 392] width 1521 height 784
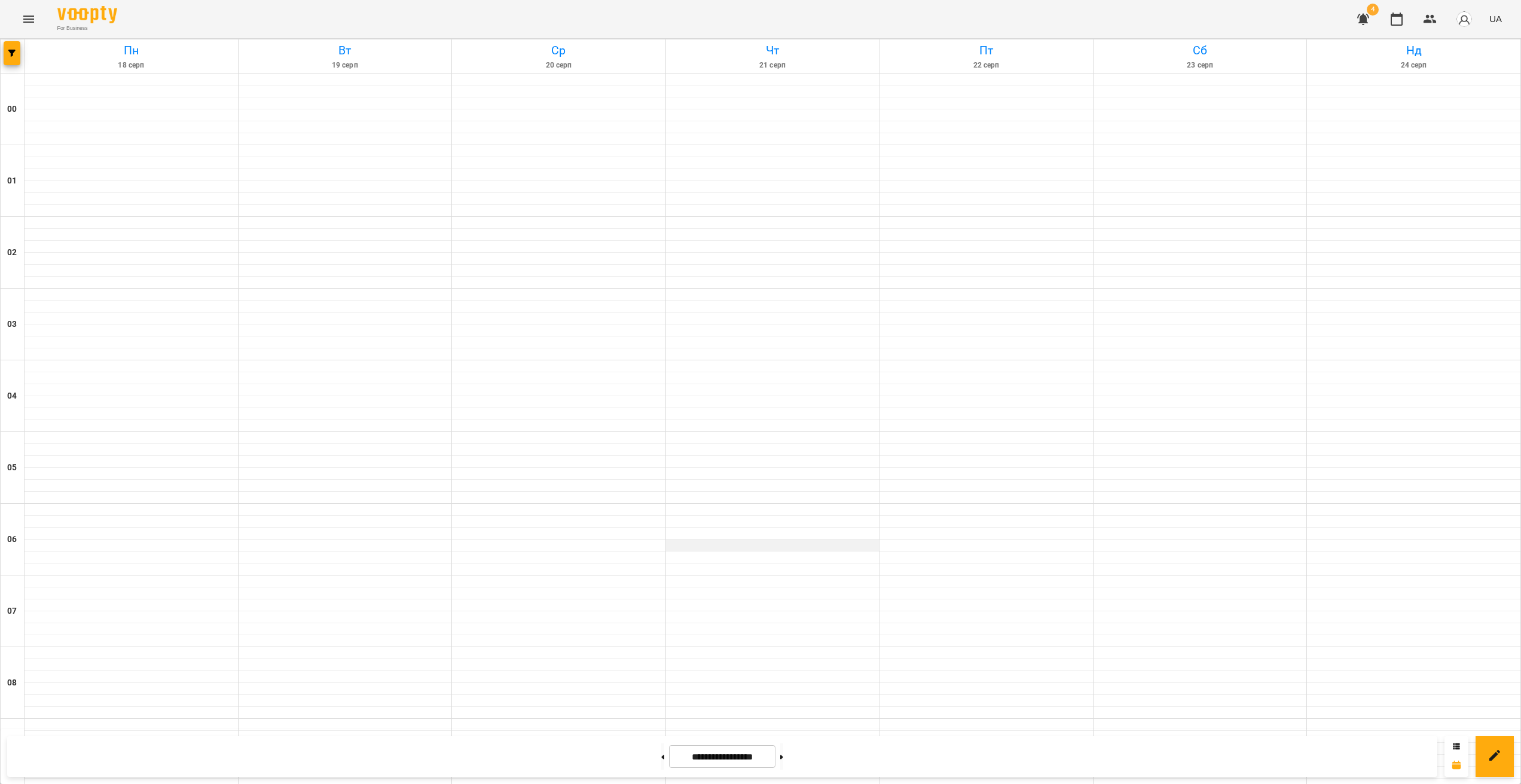
scroll to position [0, 0]
